Goal: Transaction & Acquisition: Purchase product/service

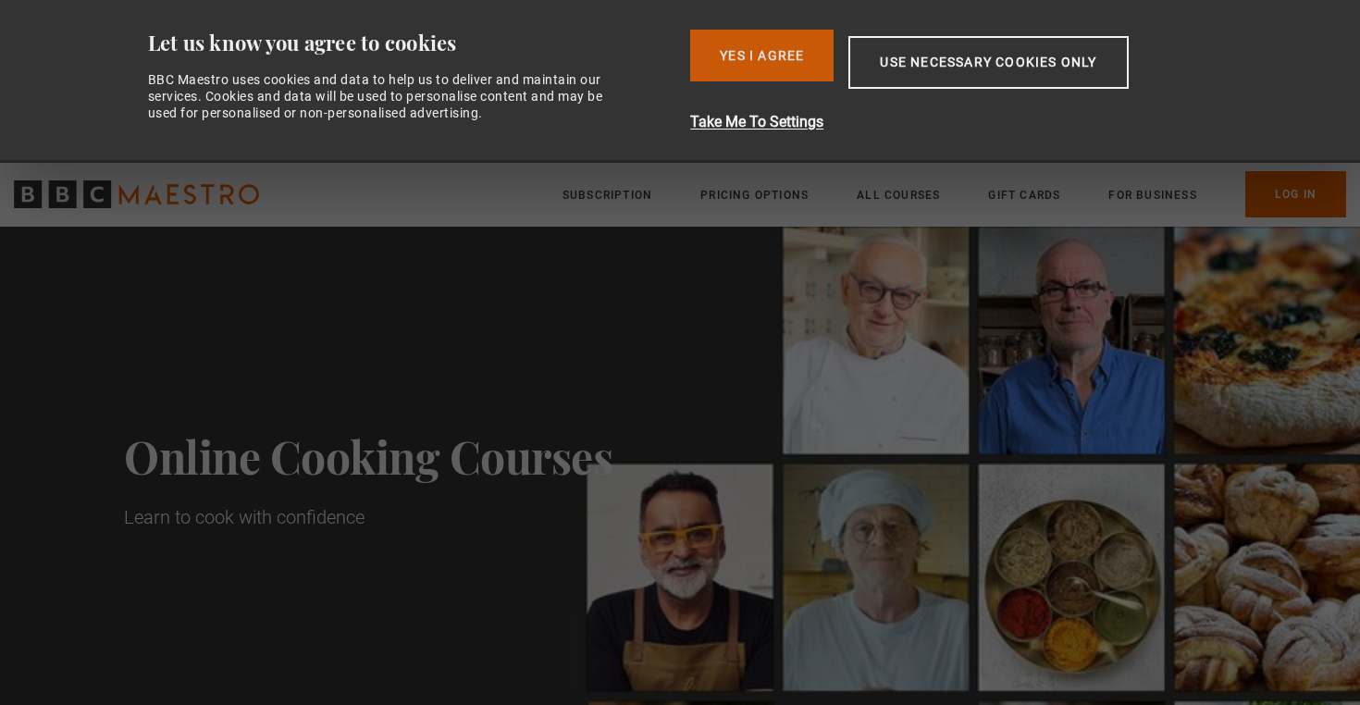
click at [794, 31] on button "Yes I Agree" at bounding box center [761, 56] width 143 height 52
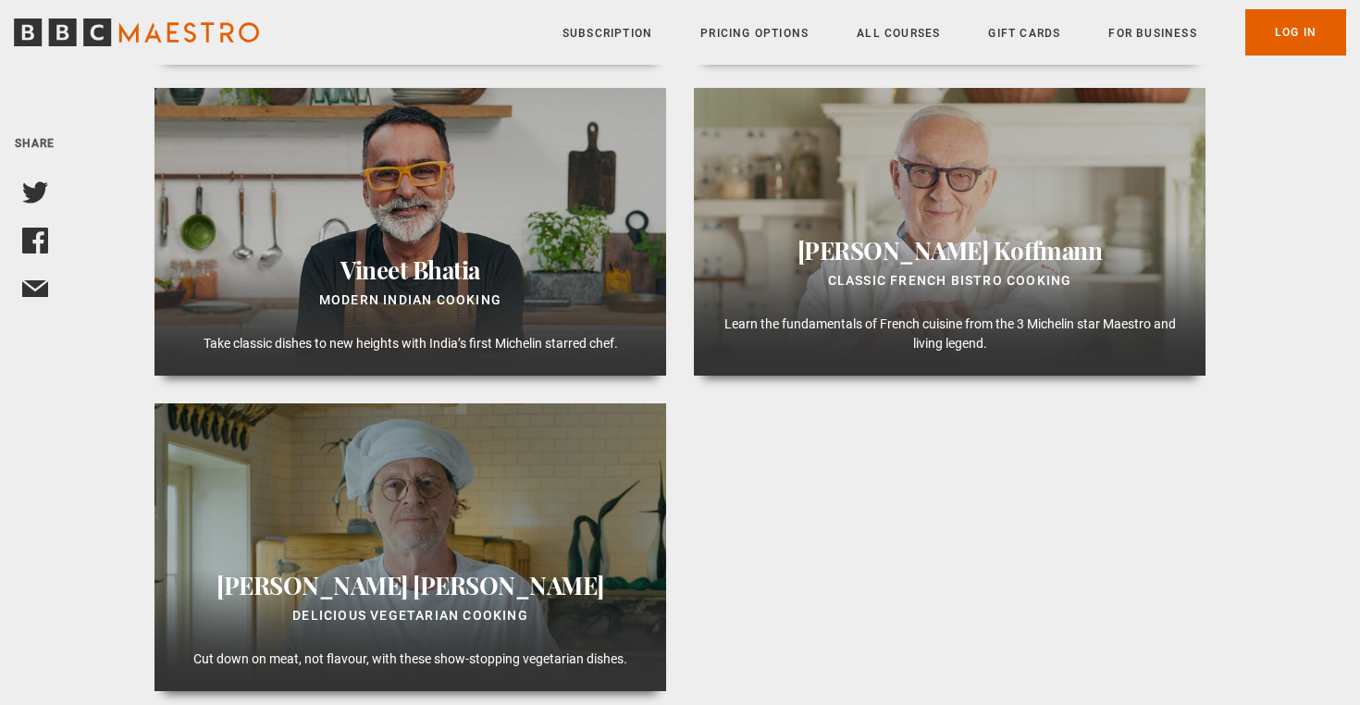
scroll to position [1052, 0]
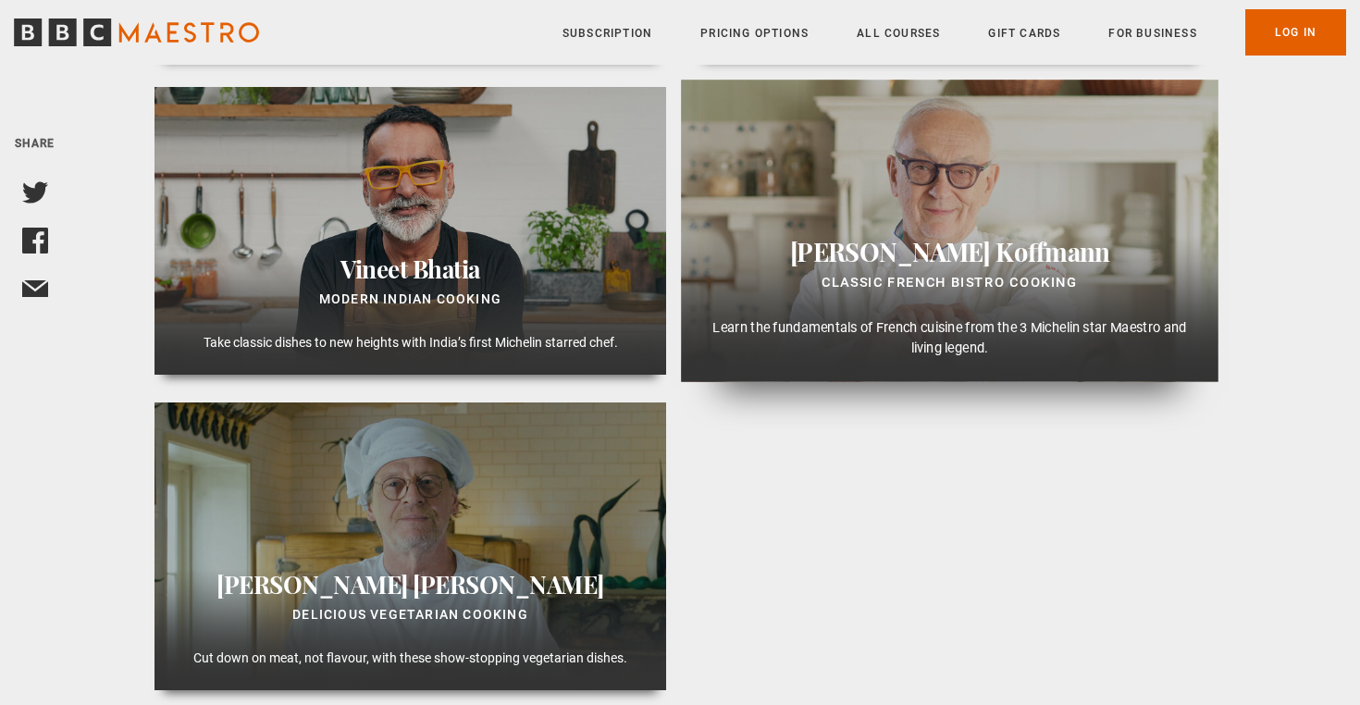
click at [918, 233] on div "Pierre Koffmann Classic French Bistro Cooking Learn the fundamentals of French …" at bounding box center [949, 231] width 537 height 302
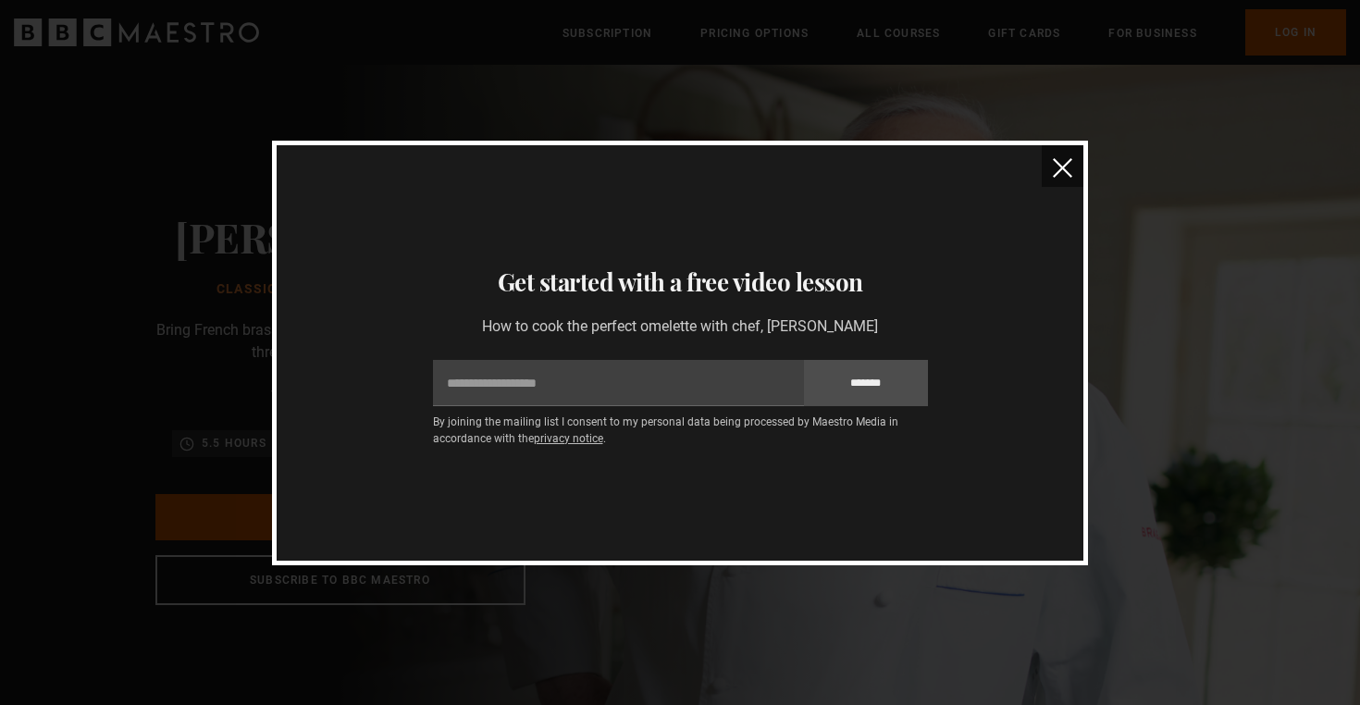
click at [1073, 164] on button "close" at bounding box center [1062, 166] width 42 height 42
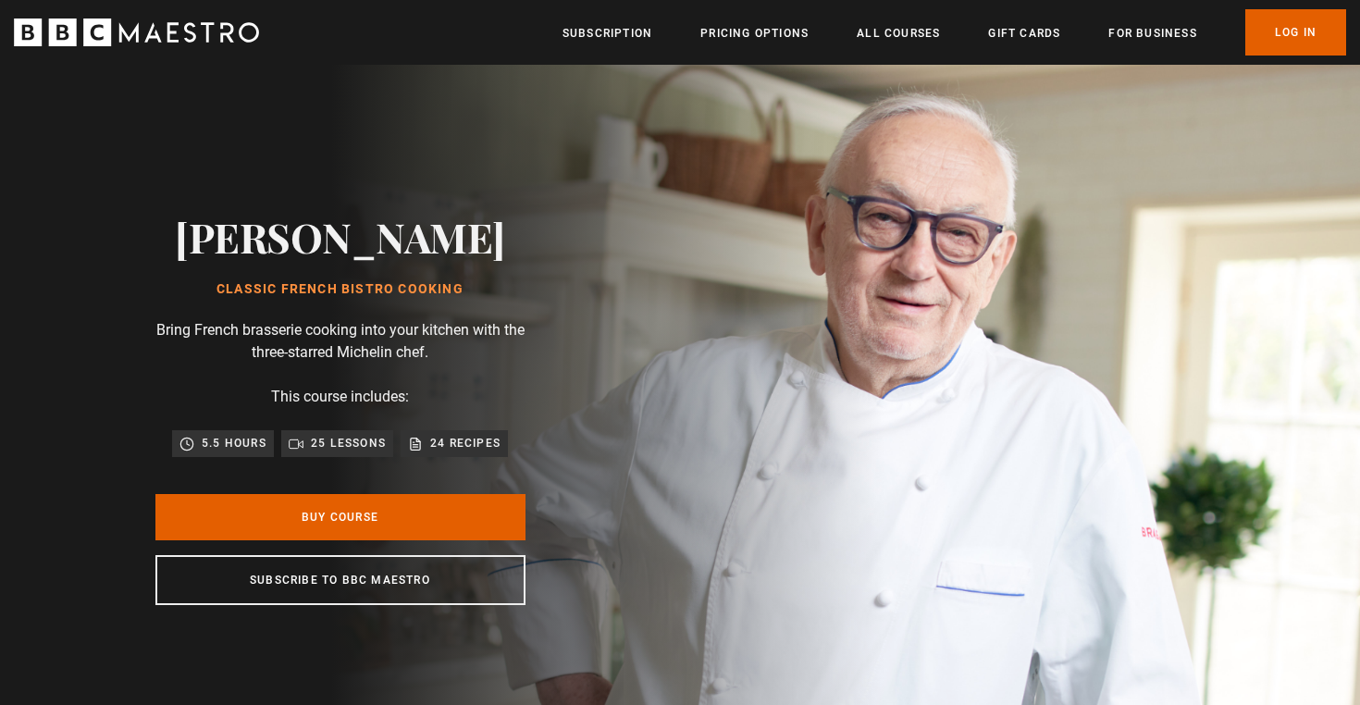
scroll to position [0, 2908]
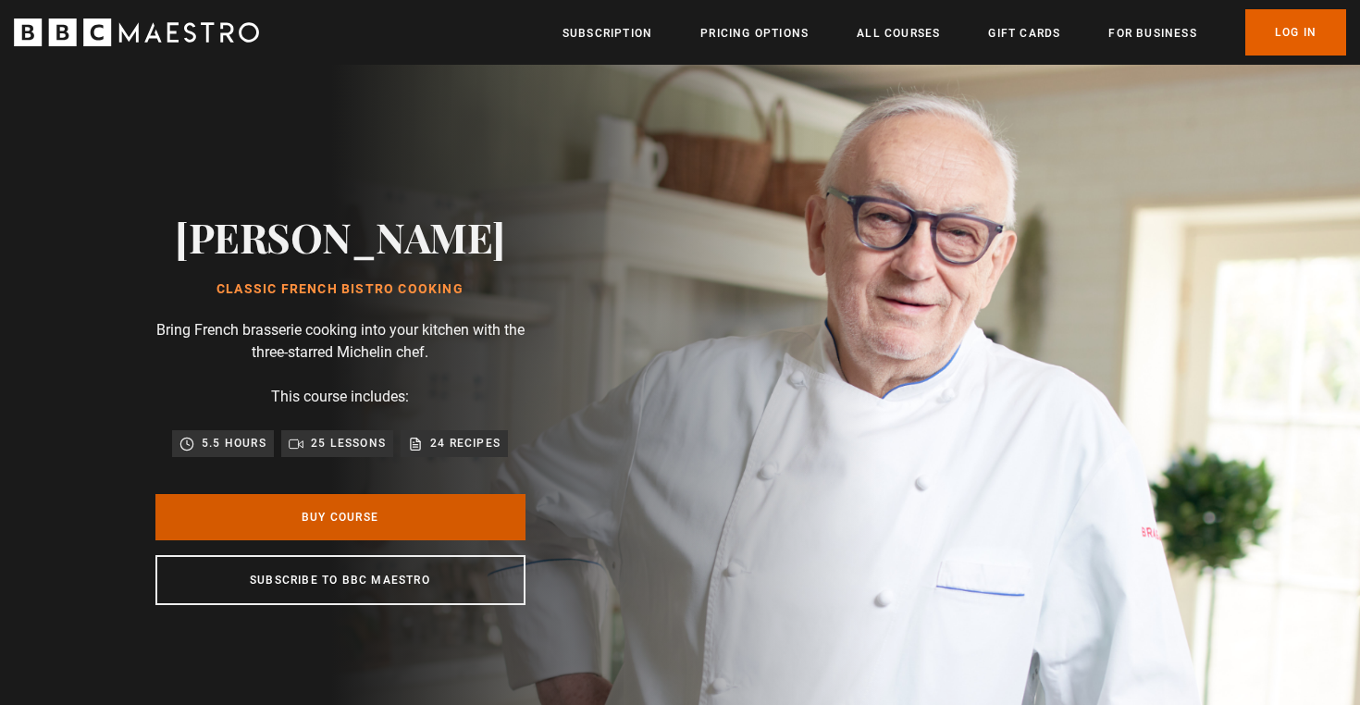
click at [340, 524] on link "Buy Course" at bounding box center [340, 517] width 370 height 46
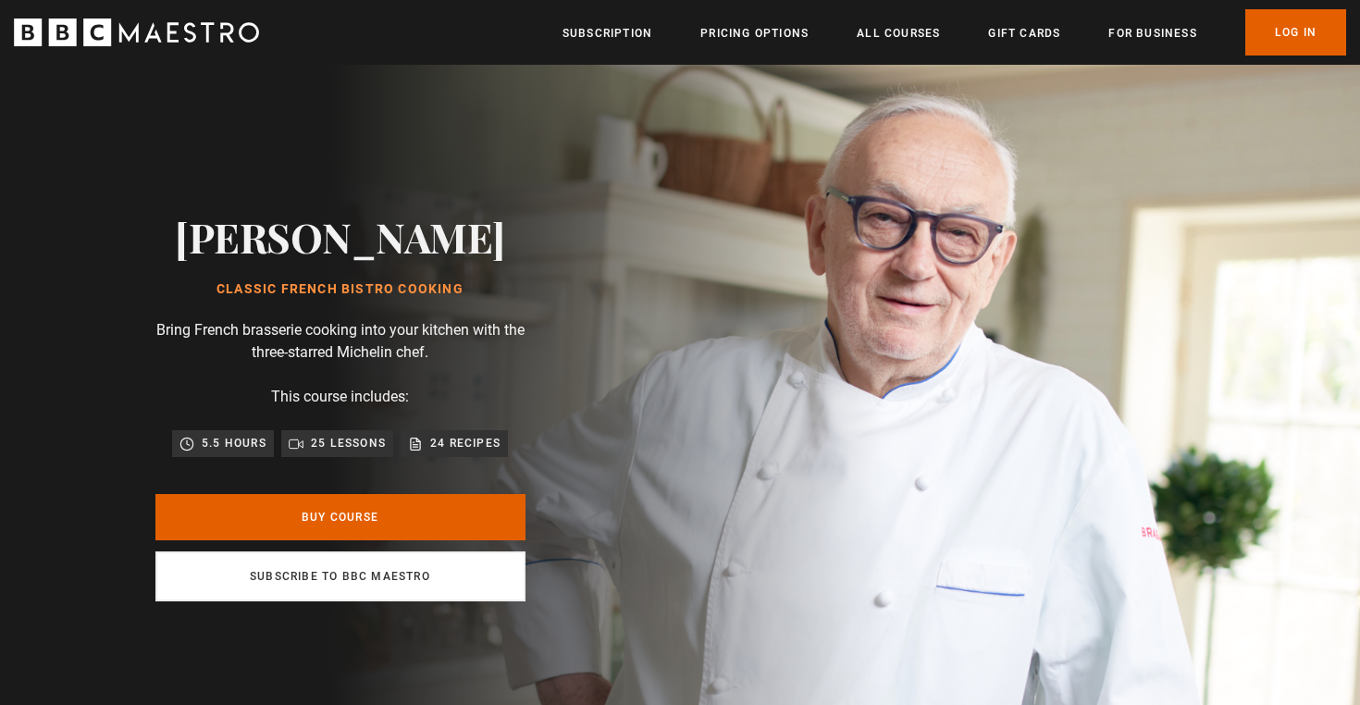
click at [265, 573] on link "Subscribe to BBC Maestro" at bounding box center [340, 576] width 370 height 50
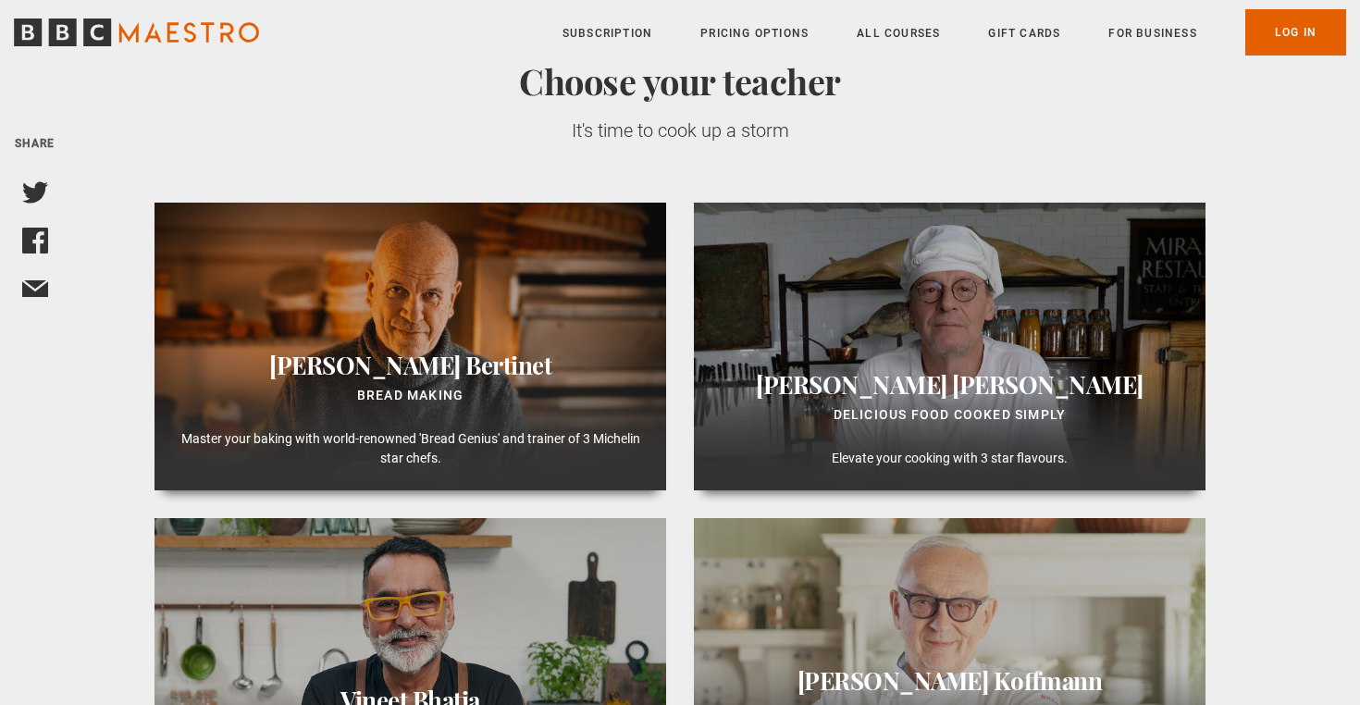
scroll to position [632, 0]
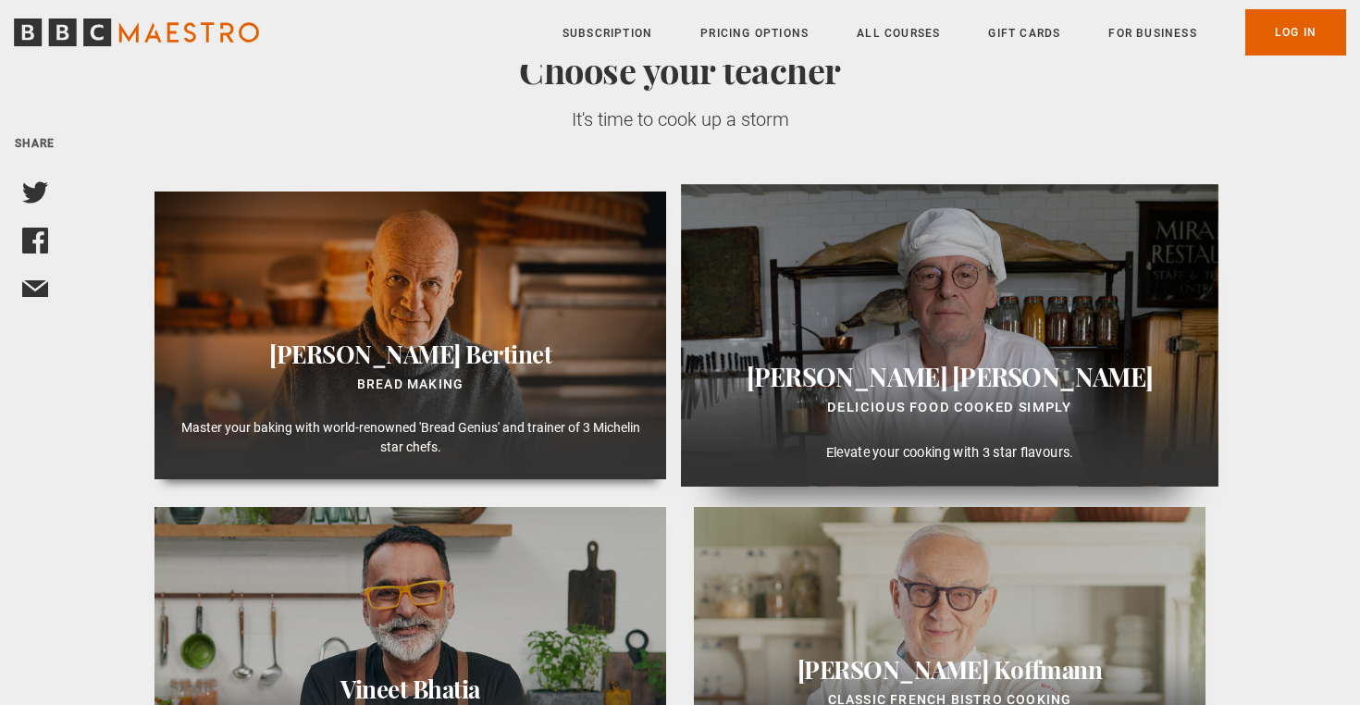
click at [836, 287] on div "Marco Pierre White Delicious Food Cooked Simply Elevate your cooking with 3 sta…" at bounding box center [949, 335] width 537 height 302
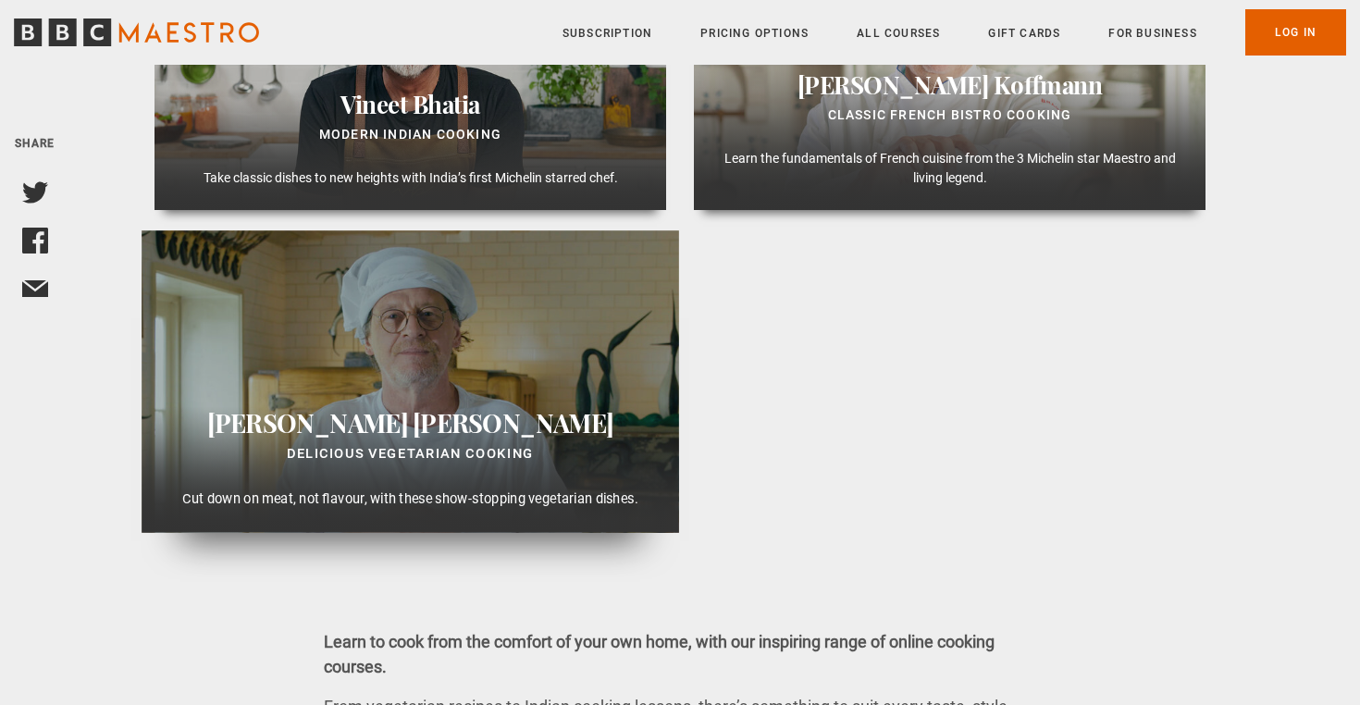
scroll to position [1226, 0]
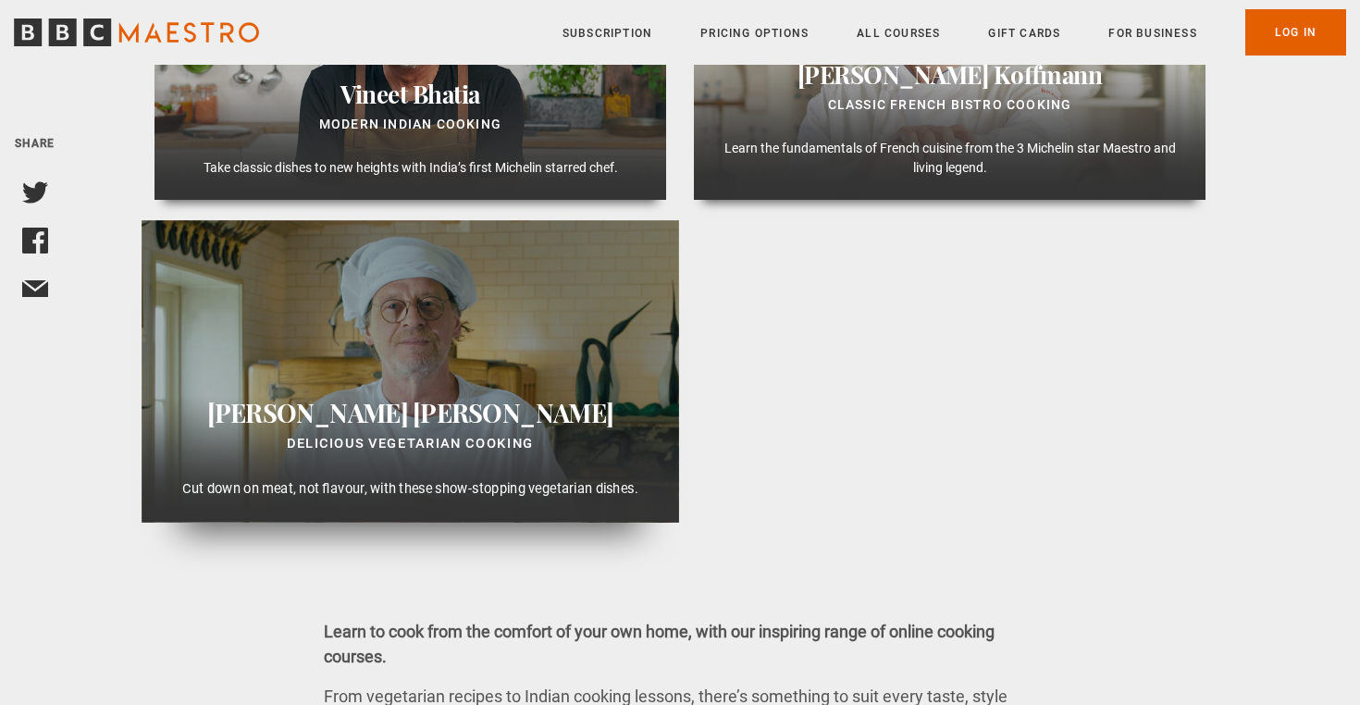
click at [459, 369] on div "Marco Pierre White Delicious Vegetarian Cooking Cut down on meat, not flavour, …" at bounding box center [410, 371] width 537 height 302
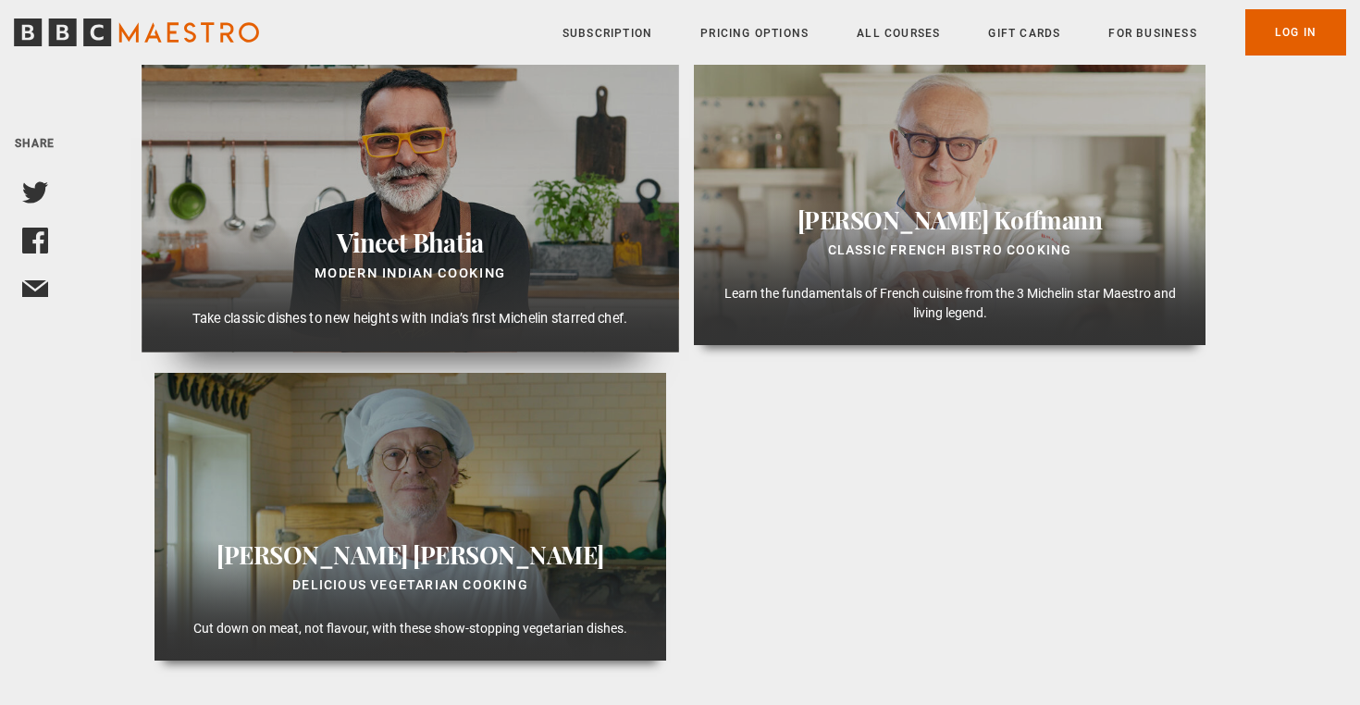
scroll to position [1073, 0]
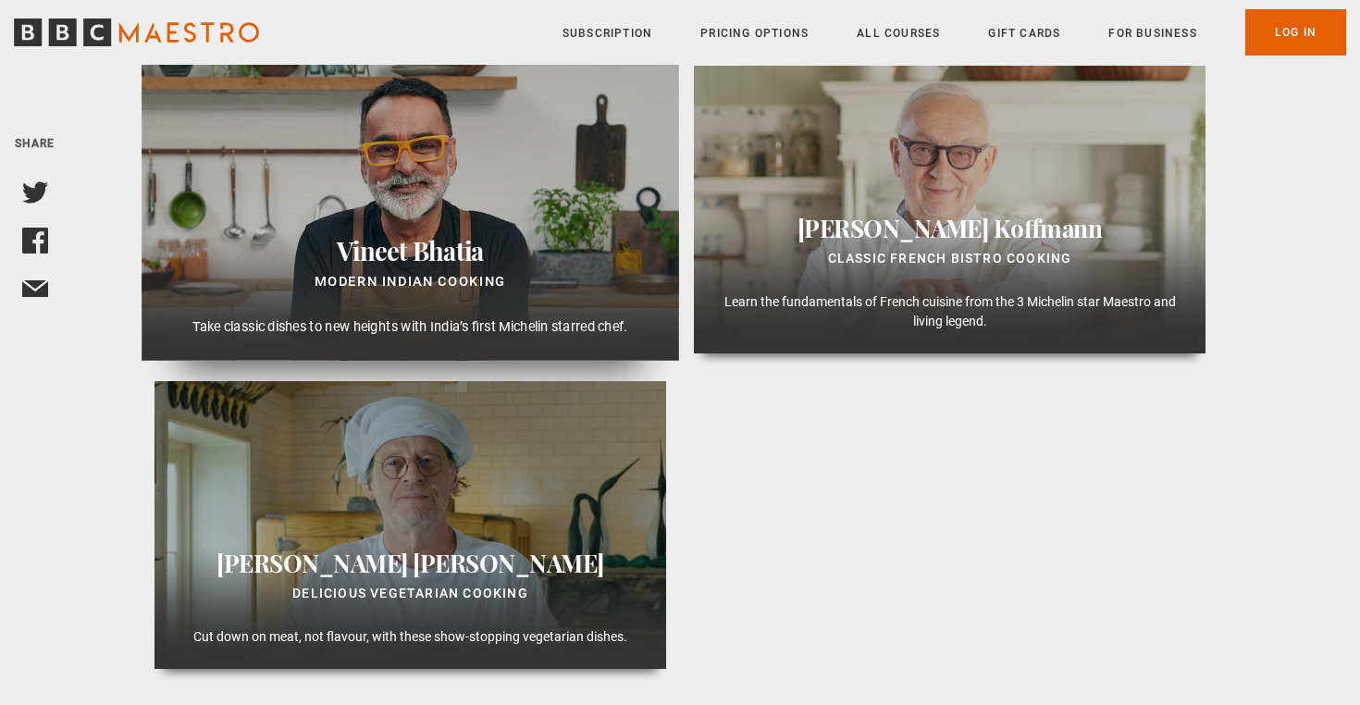
click at [417, 225] on div "Vineet Bhatia Modern Indian Cooking Take classic dishes to new heights with Ind…" at bounding box center [410, 209] width 537 height 302
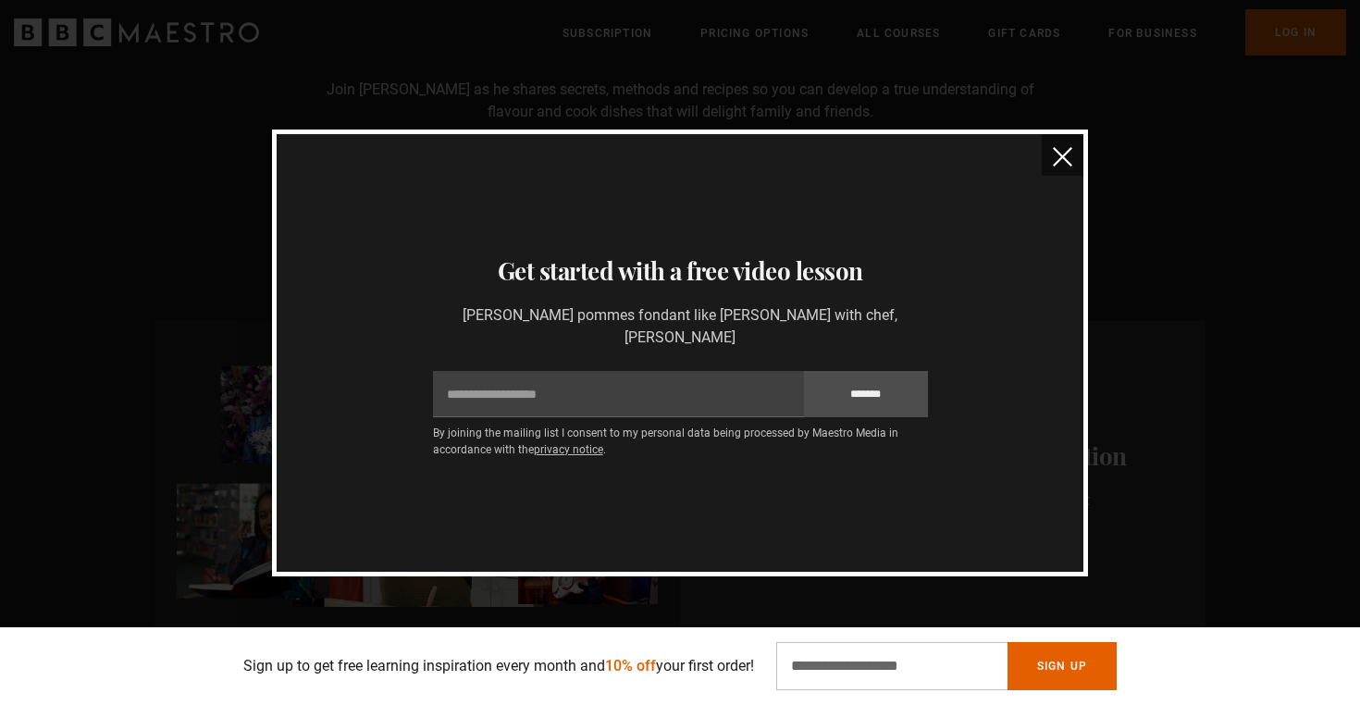
scroll to position [0, 969]
click at [1062, 159] on img "close" at bounding box center [1061, 156] width 19 height 19
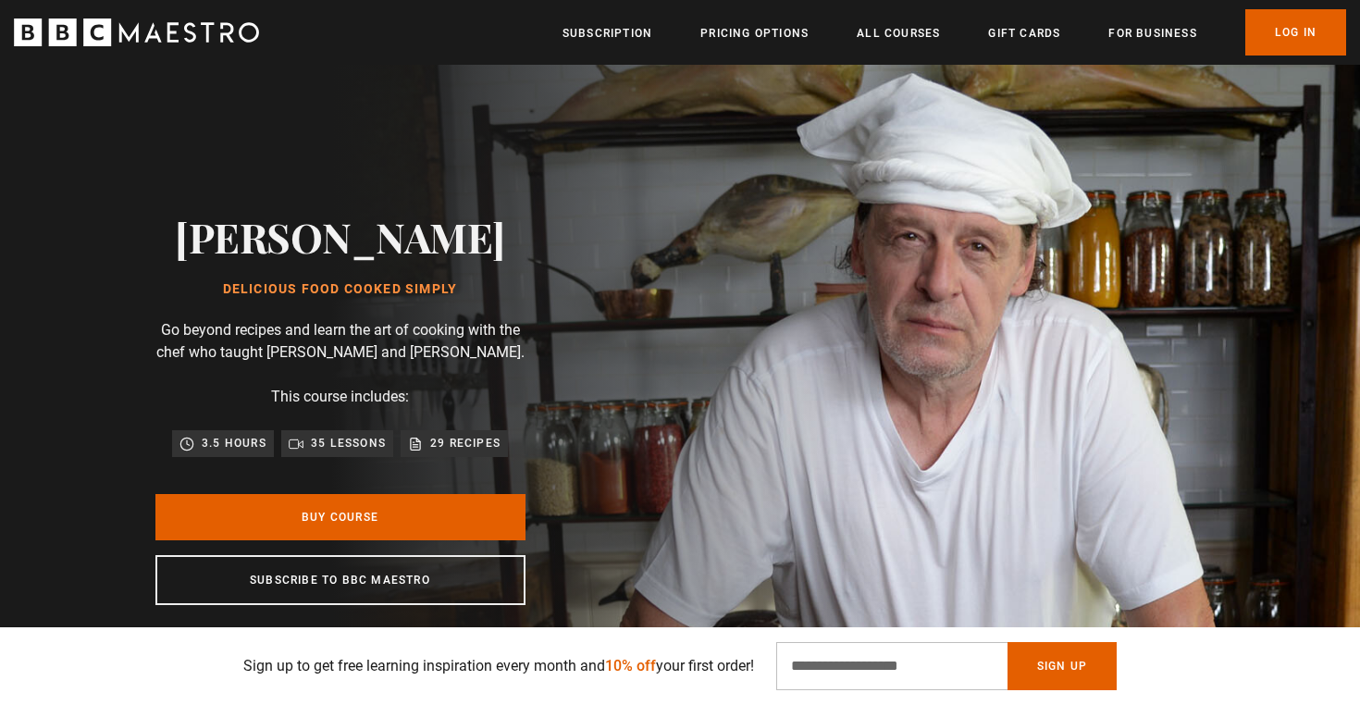
scroll to position [0, 0]
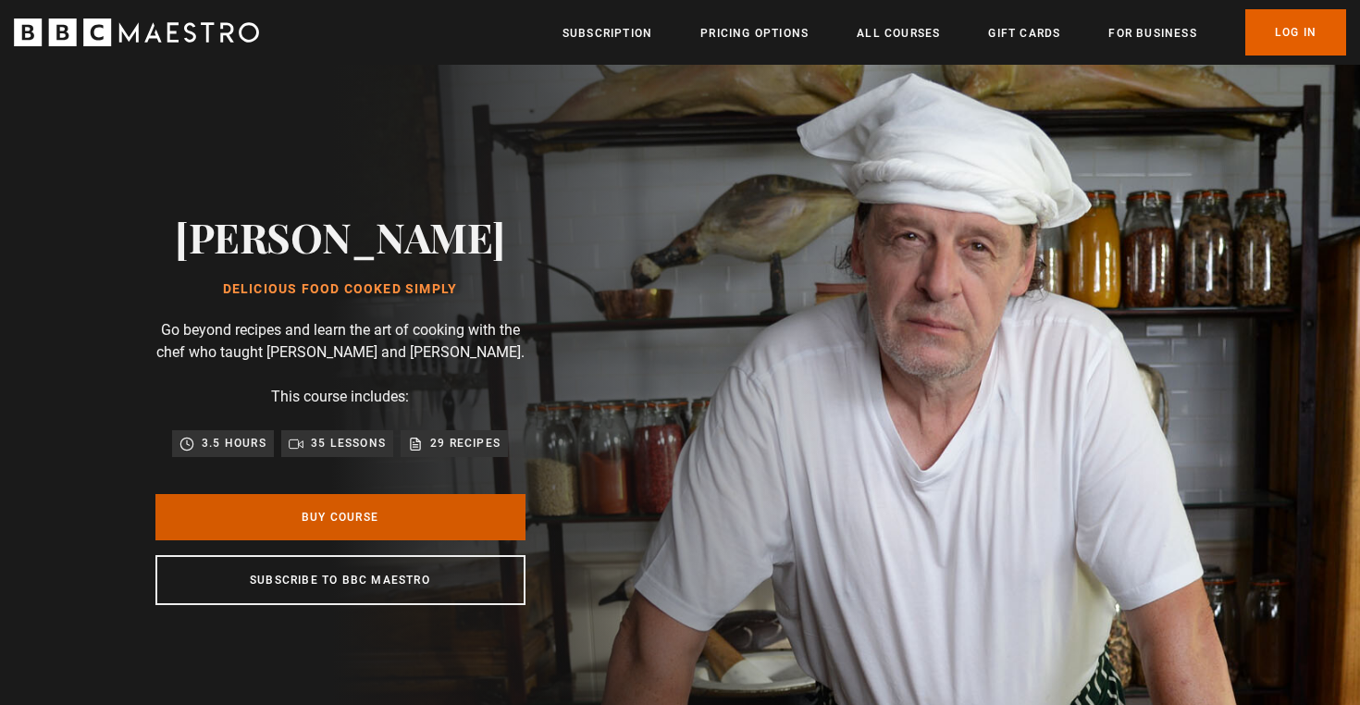
click at [350, 540] on link "Buy Course" at bounding box center [340, 517] width 370 height 46
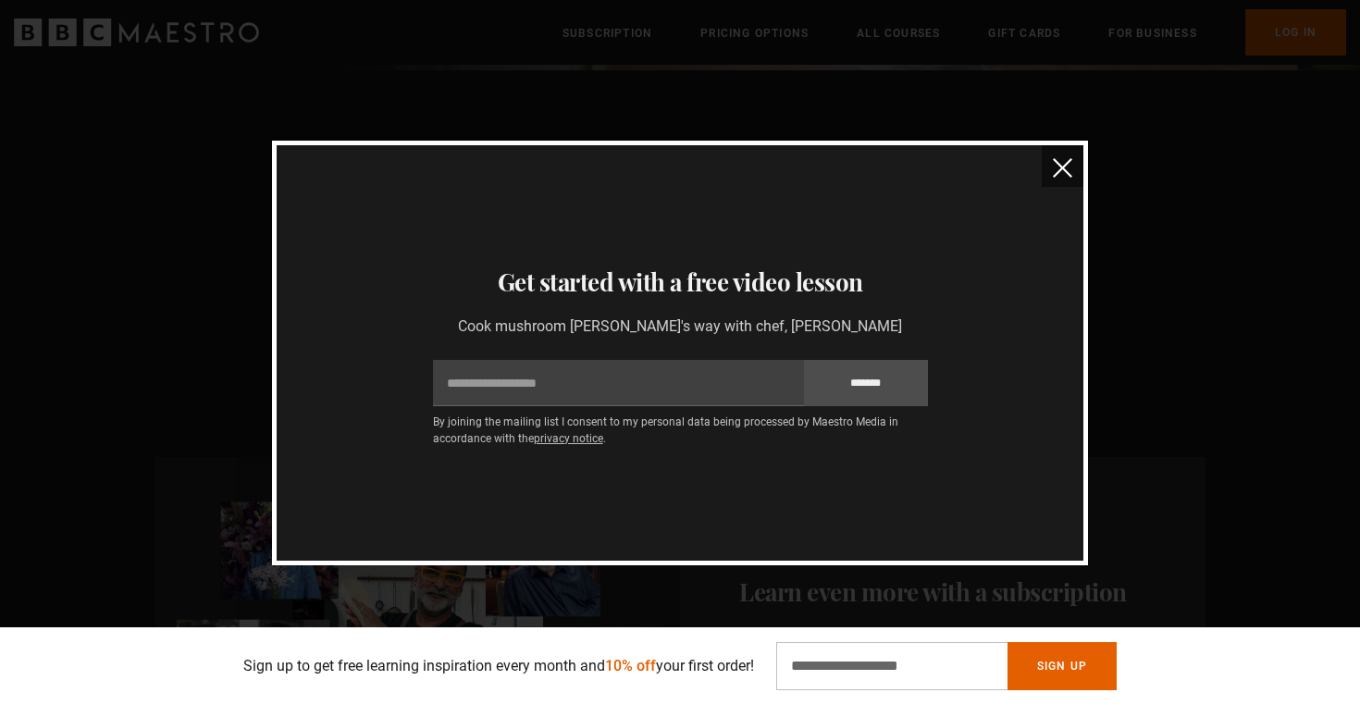
scroll to position [659, 0]
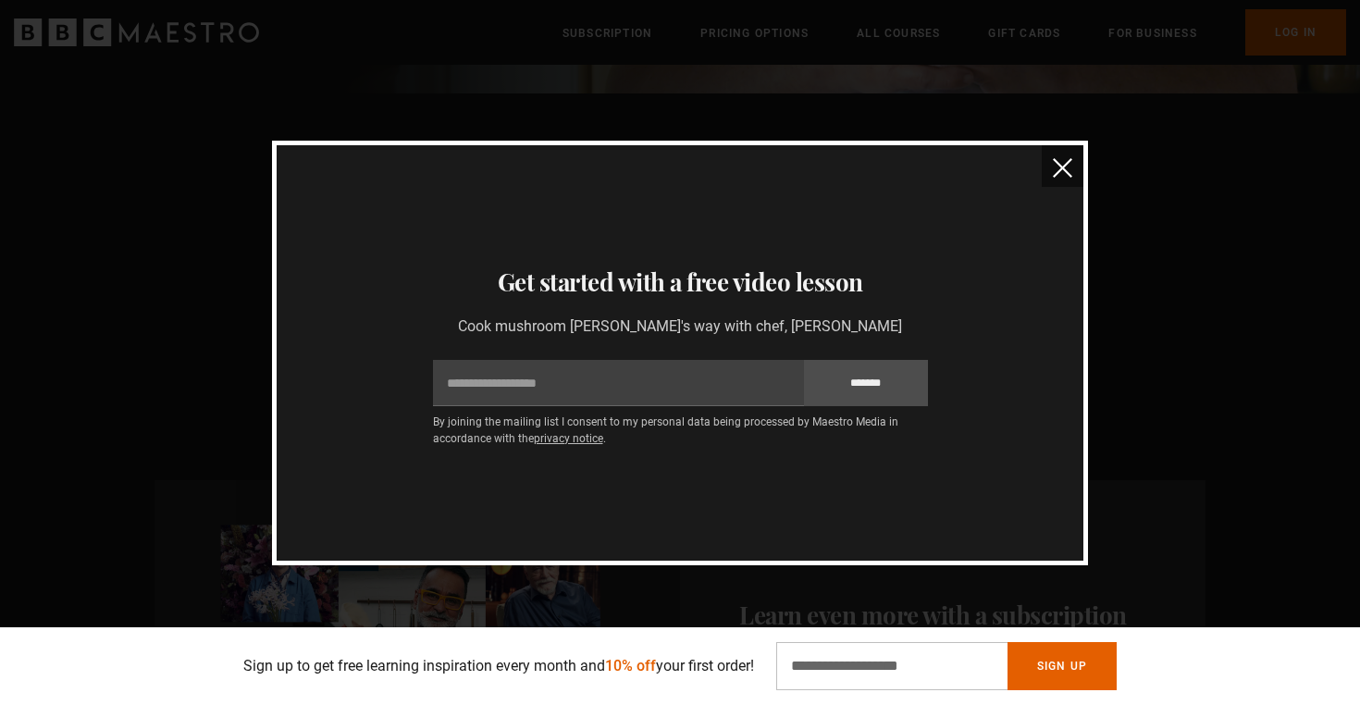
click at [1052, 166] on img "close" at bounding box center [1061, 167] width 19 height 19
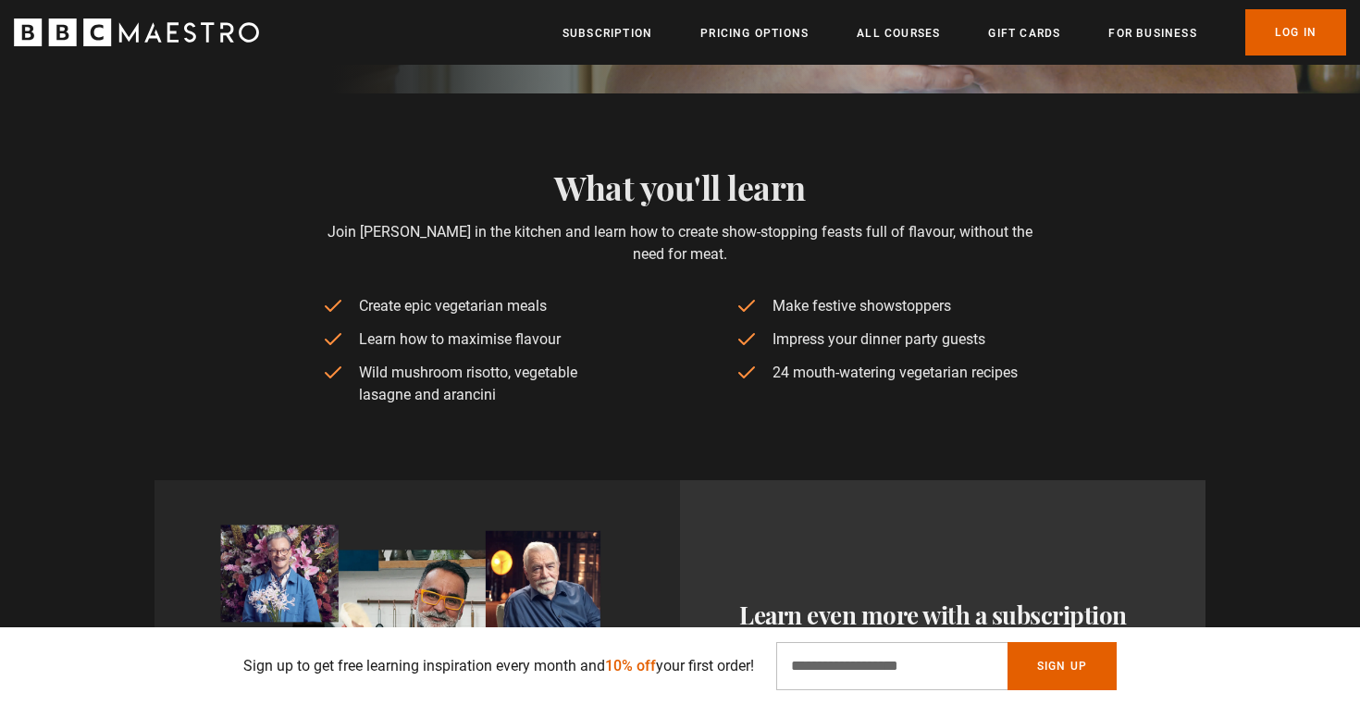
scroll to position [0, 1454]
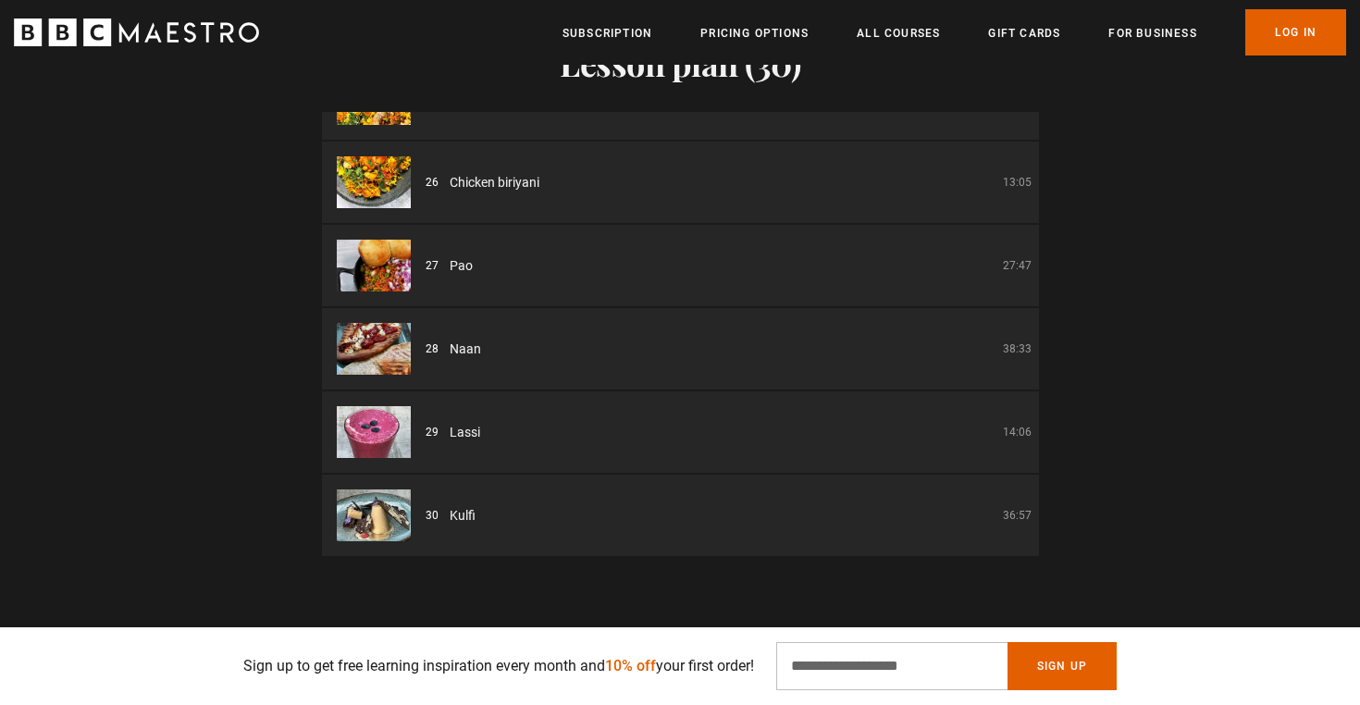
scroll to position [2051, 0]
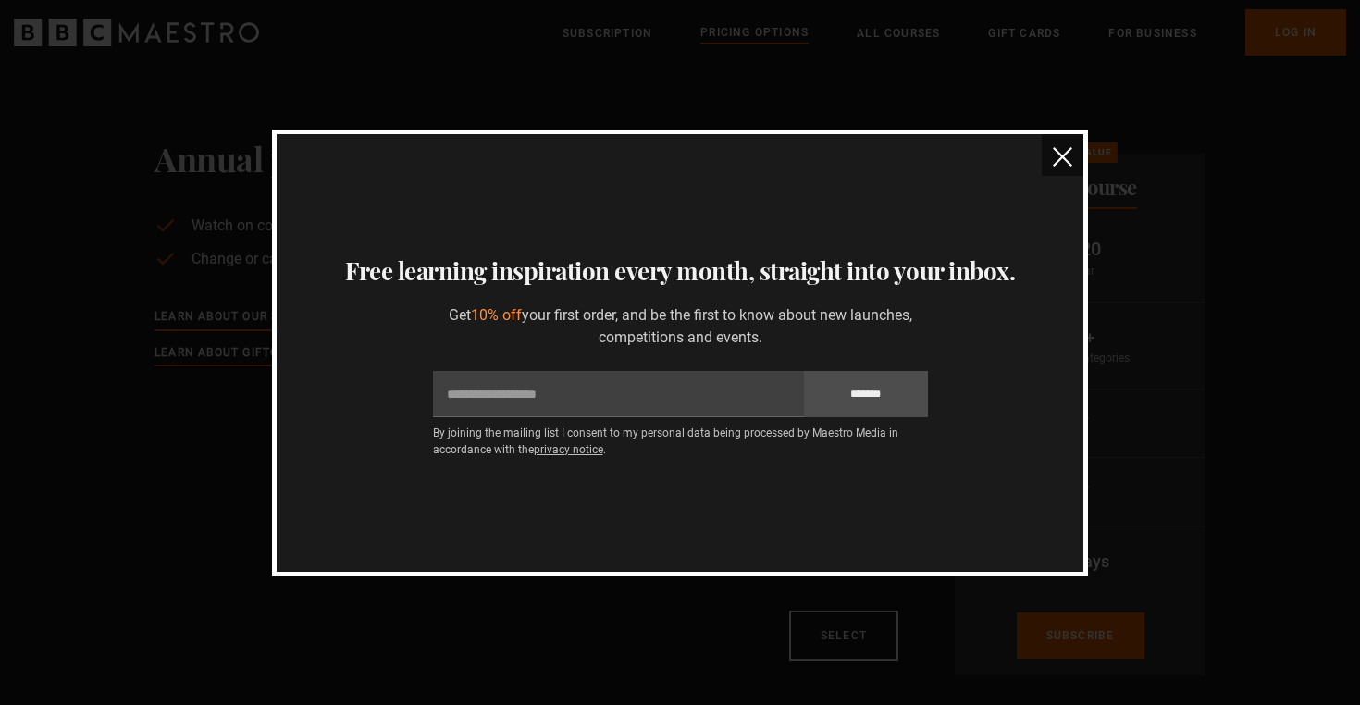
click at [1060, 161] on img "close" at bounding box center [1061, 156] width 19 height 19
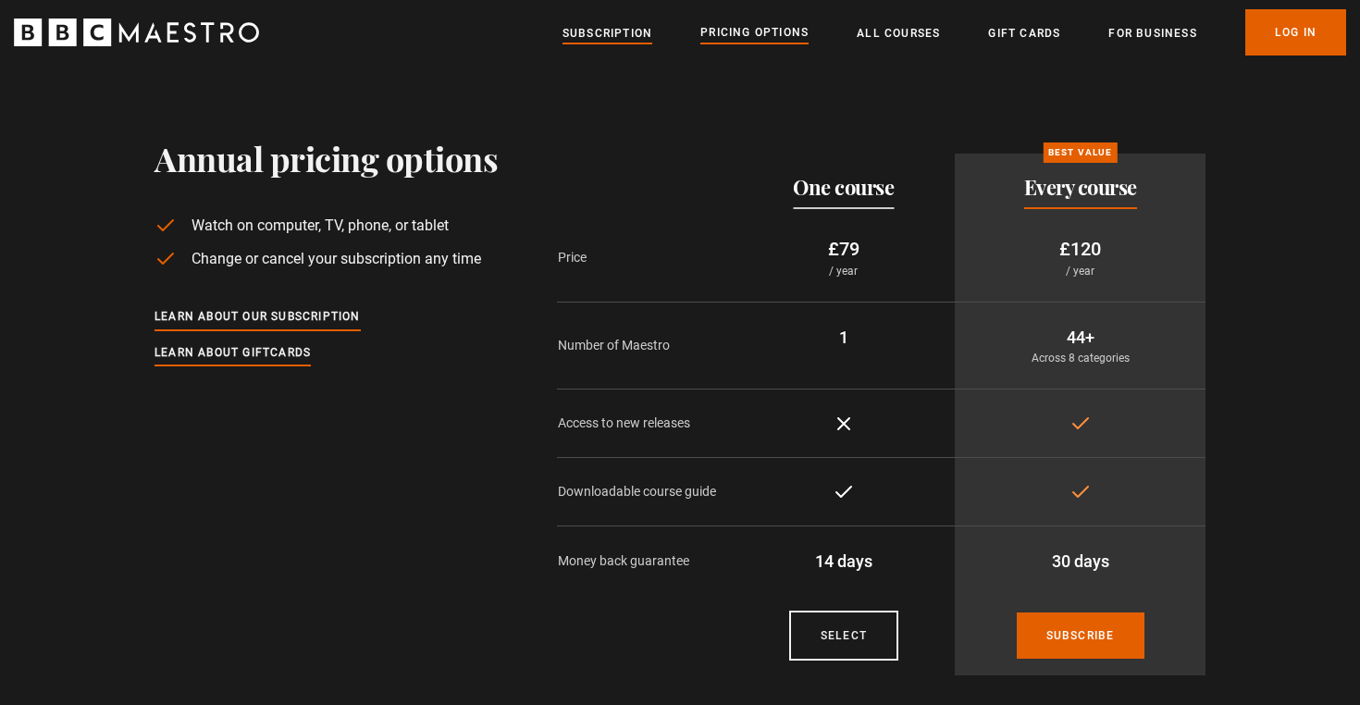
click at [607, 26] on link "Subscription" at bounding box center [607, 33] width 90 height 18
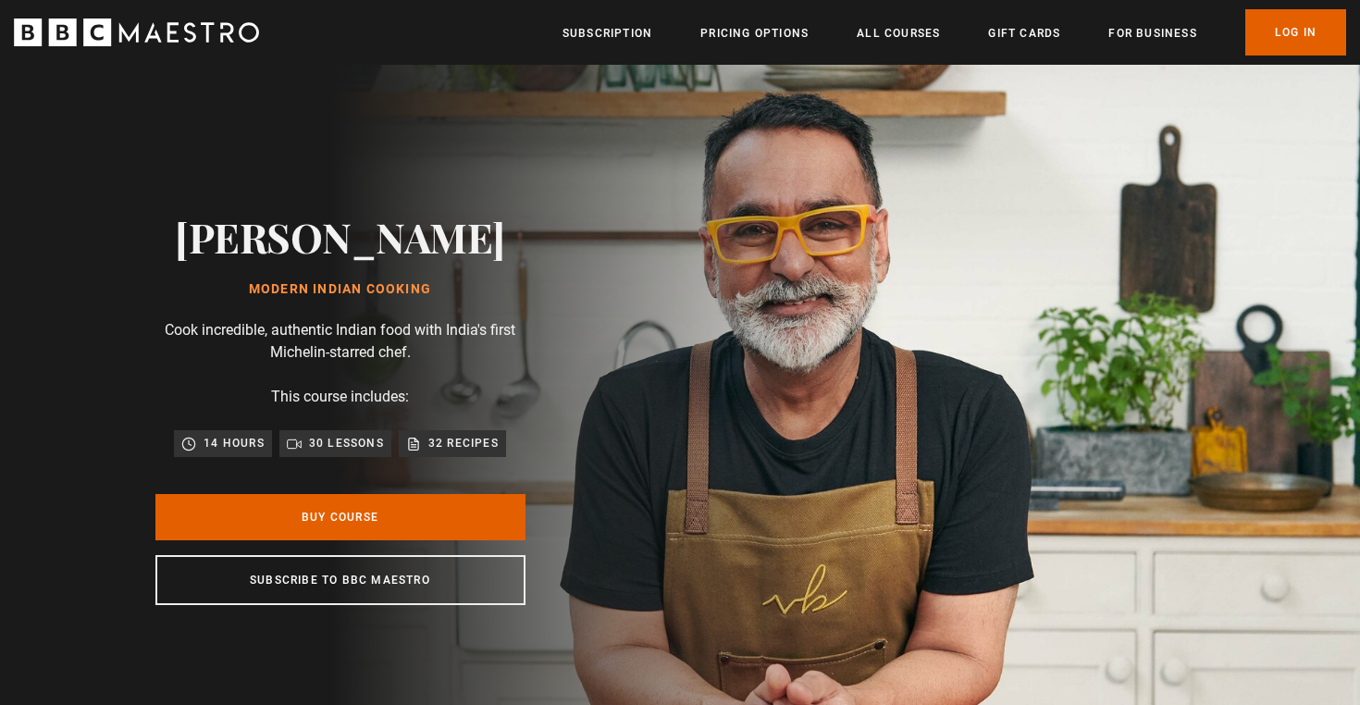
click at [327, 129] on div "Vineet Bhatia Modern Indian Cooking Cook incredible, authentic Indian food with…" at bounding box center [340, 409] width 592 height 688
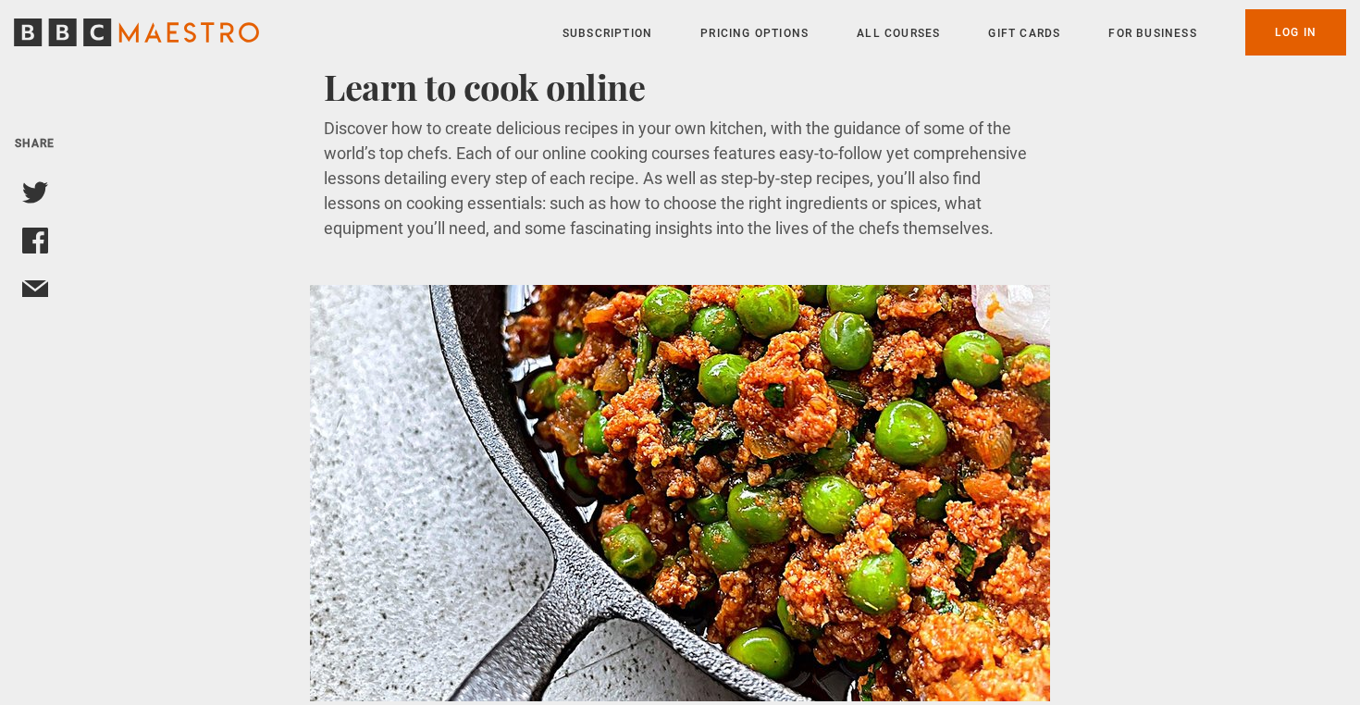
scroll to position [1932, 0]
